Goal: Transaction & Acquisition: Purchase product/service

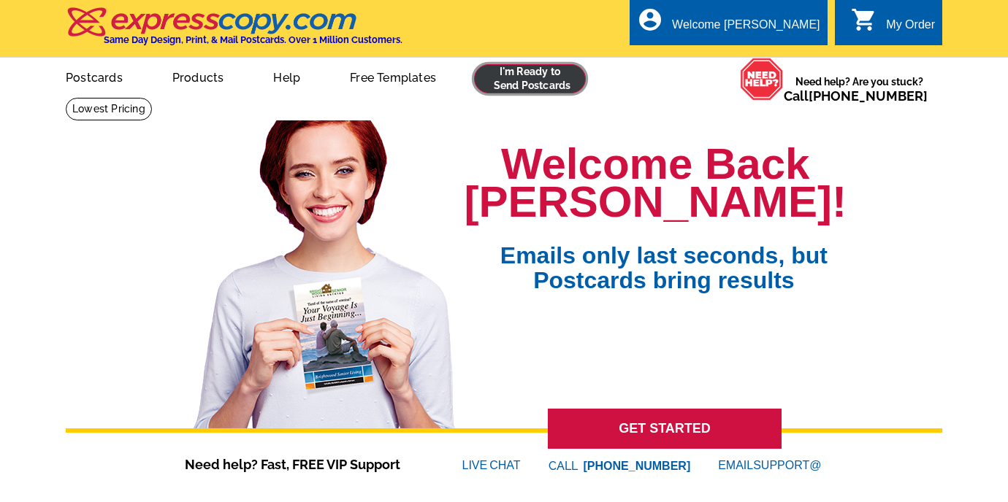
click at [527, 85] on link at bounding box center [530, 78] width 112 height 29
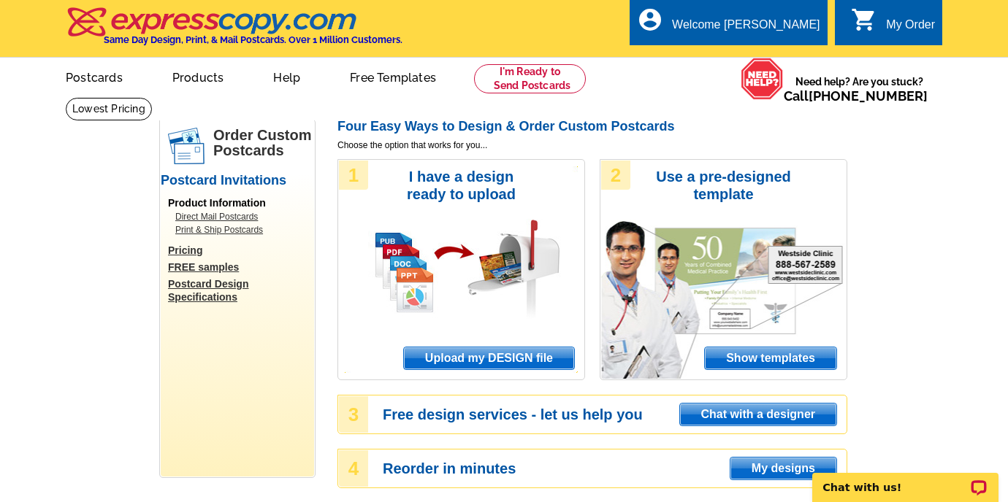
click at [456, 356] on span "Upload my DESIGN file" at bounding box center [489, 359] width 170 height 22
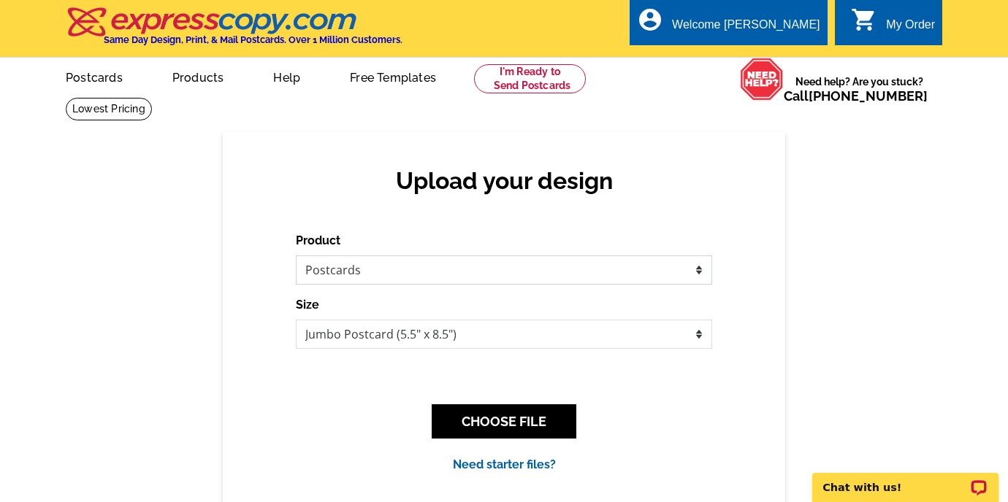
click at [540, 264] on select "Please select the type of file... Postcards Business Cards Letters and flyers G…" at bounding box center [504, 270] width 416 height 29
click at [448, 321] on select "Jumbo Postcard (5.5" x 8.5") Regular Postcard (4.25" x 5.6") Panoramic Postcard…" at bounding box center [504, 334] width 416 height 29
select select "1"
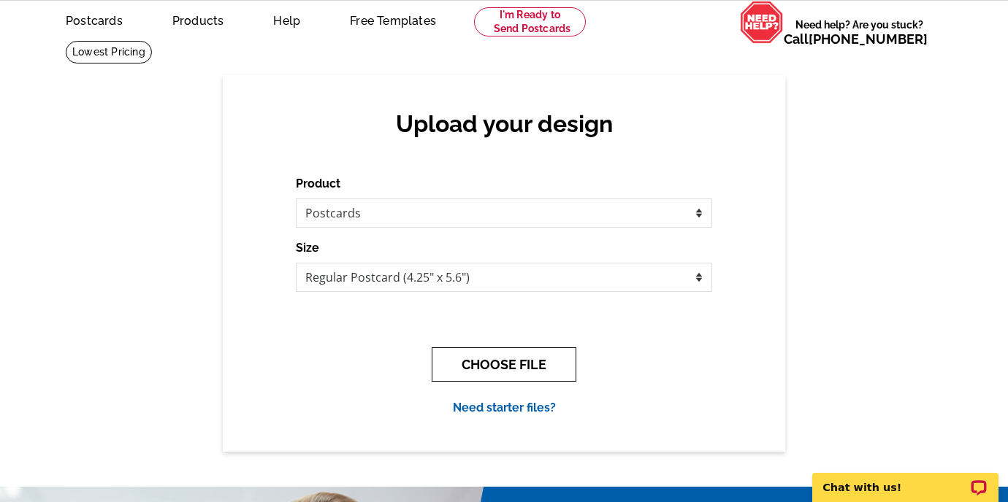
click at [501, 367] on button "CHOOSE FILE" at bounding box center [504, 365] width 145 height 34
